Goal: Task Accomplishment & Management: Manage account settings

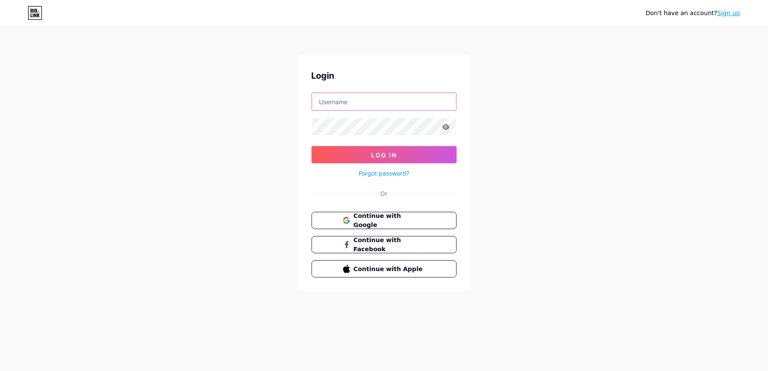
type input "[EMAIL_ADDRESS][DOMAIN_NAME]"
click at [379, 165] on div "Forgot password?" at bounding box center [384, 170] width 145 height 15
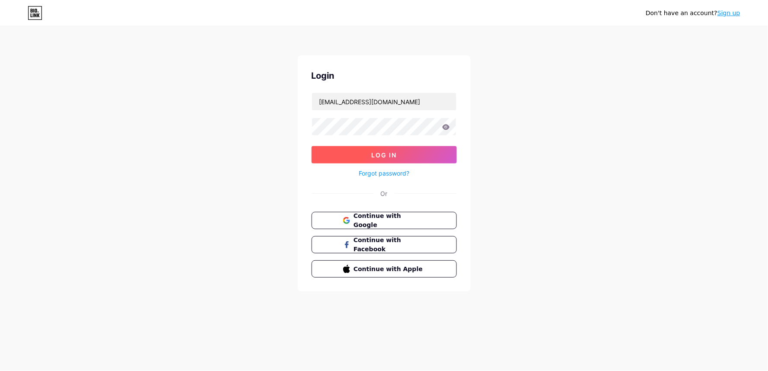
click at [366, 158] on button "Log In" at bounding box center [384, 154] width 145 height 17
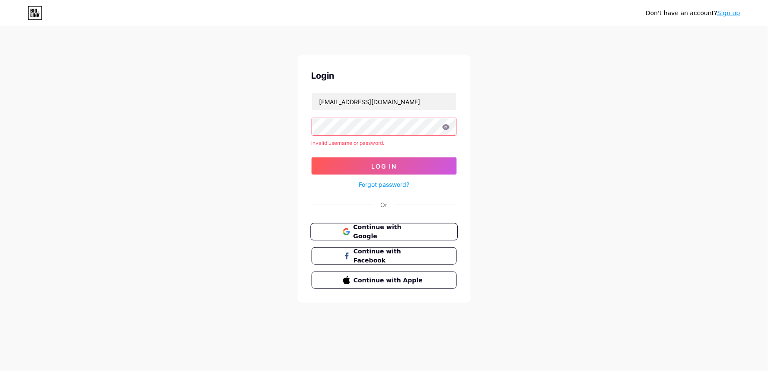
click at [390, 239] on button "Continue with Google" at bounding box center [383, 232] width 147 height 18
click at [389, 239] on button "Continue with Google" at bounding box center [383, 232] width 147 height 18
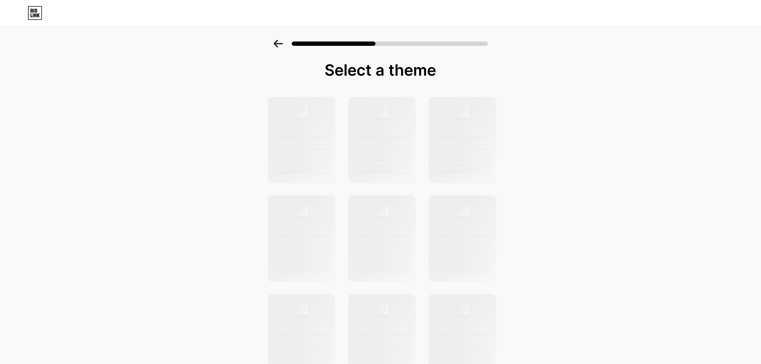
click at [273, 45] on div at bounding box center [380, 41] width 761 height 30
click at [282, 43] on icon at bounding box center [278, 44] width 9 height 8
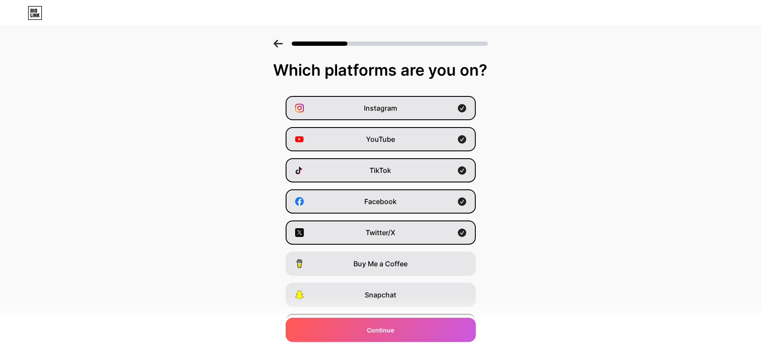
scroll to position [52, 0]
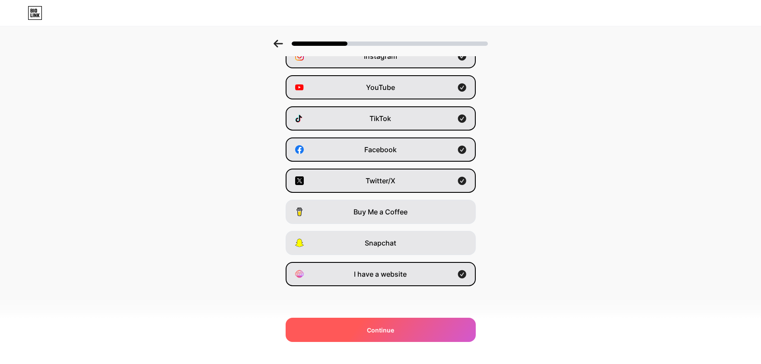
click at [388, 327] on span "Continue" at bounding box center [380, 329] width 27 height 9
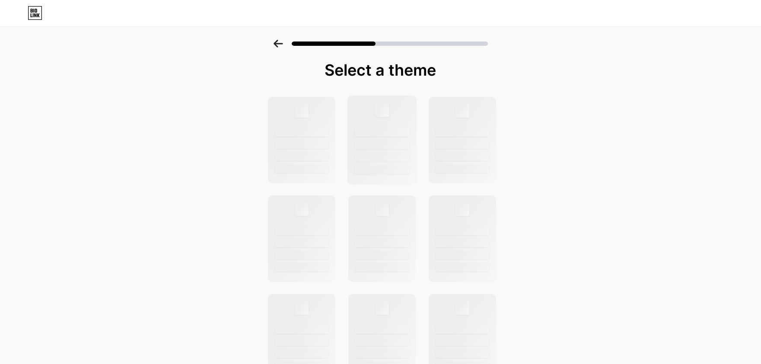
drag, startPoint x: 376, startPoint y: 218, endPoint x: 391, endPoint y: 176, distance: 44.4
click at [391, 176] on div at bounding box center [381, 337] width 238 height 482
click at [391, 178] on div at bounding box center [382, 139] width 70 height 89
click at [391, 180] on div at bounding box center [382, 139] width 70 height 89
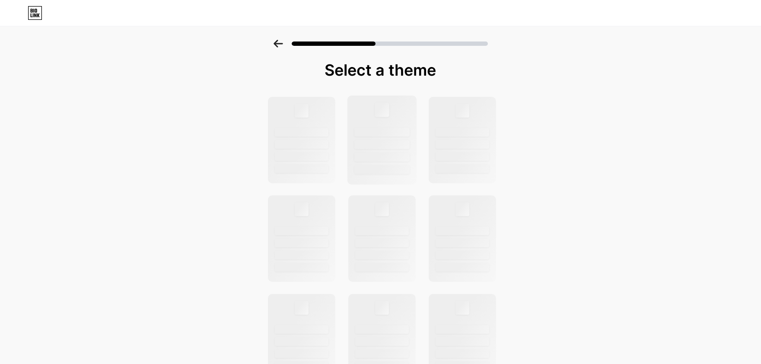
click at [391, 180] on div at bounding box center [382, 139] width 70 height 89
drag, startPoint x: 553, startPoint y: 147, endPoint x: 552, endPoint y: 185, distance: 37.6
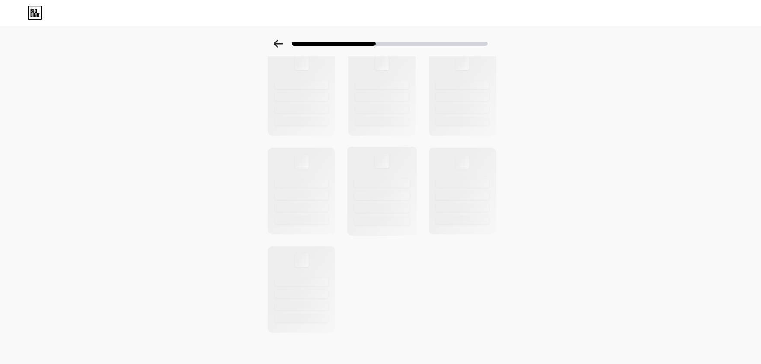
click at [361, 218] on div at bounding box center [381, 220] width 55 height 9
drag, startPoint x: 361, startPoint y: 218, endPoint x: 262, endPoint y: 369, distance: 181.0
click at [262, 368] on html "Link Copied Select a theme" at bounding box center [380, 61] width 761 height 613
click at [439, 135] on div at bounding box center [381, 92] width 238 height 482
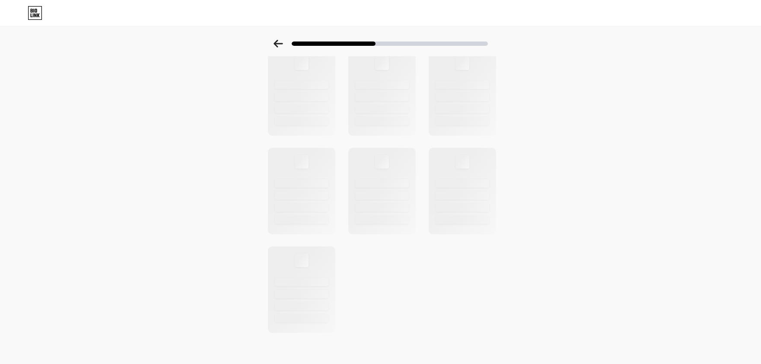
click at [439, 135] on div at bounding box center [381, 92] width 238 height 482
click at [455, 118] on div at bounding box center [462, 122] width 55 height 9
click at [456, 118] on div at bounding box center [462, 122] width 55 height 9
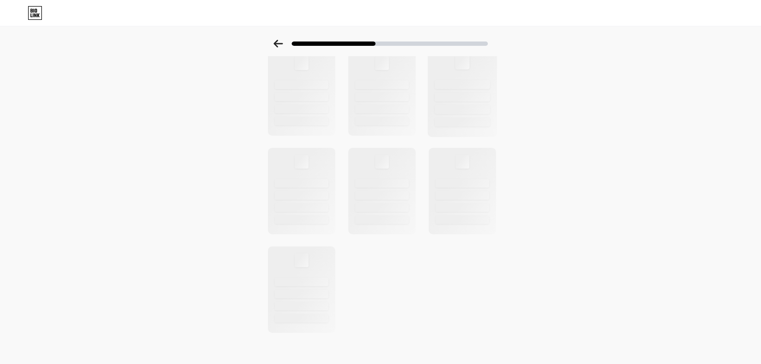
click at [457, 118] on div at bounding box center [462, 122] width 55 height 9
